Goal: Complete application form: Complete application form

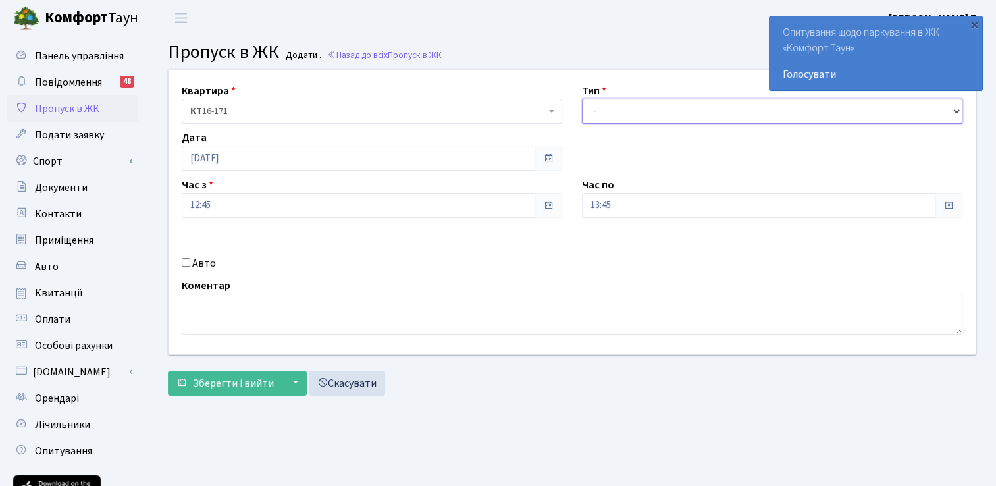
click at [664, 111] on select "- Доставка Таксі Гості Сервіс" at bounding box center [772, 111] width 381 height 25
select select "3"
click at [582, 99] on select "- Доставка Таксі Гості Сервіс" at bounding box center [772, 111] width 381 height 25
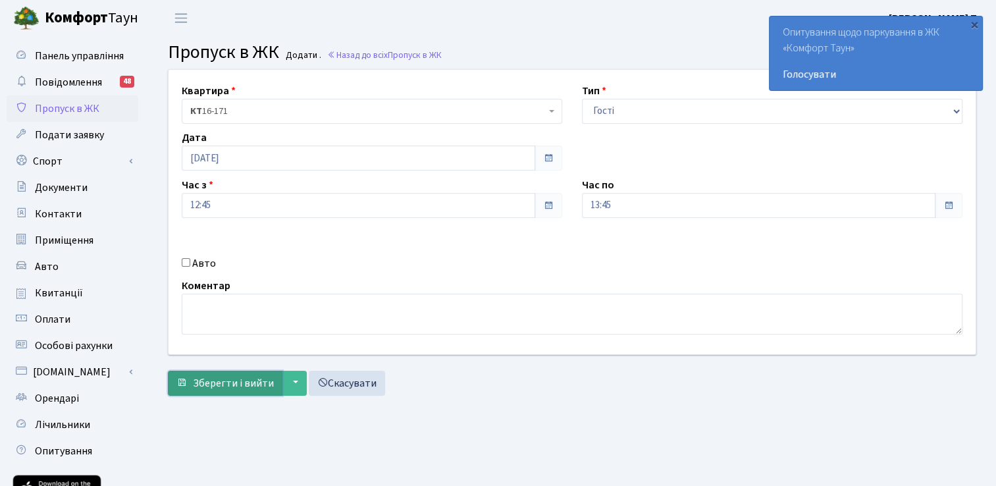
click at [219, 381] on span "Зберегти і вийти" at bounding box center [233, 383] width 81 height 14
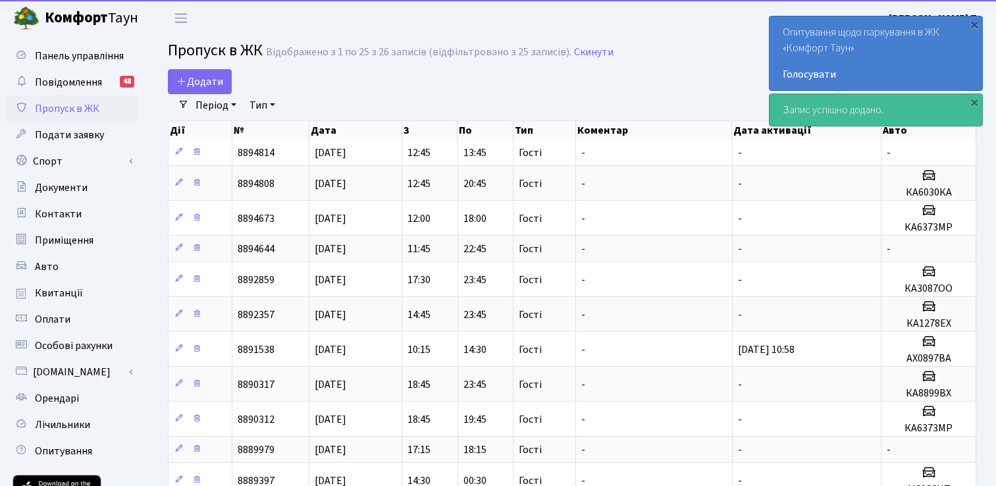
select select "25"
